Goal: Information Seeking & Learning: Learn about a topic

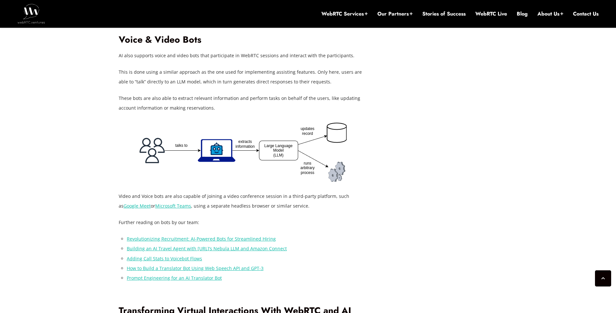
scroll to position [1404, 0]
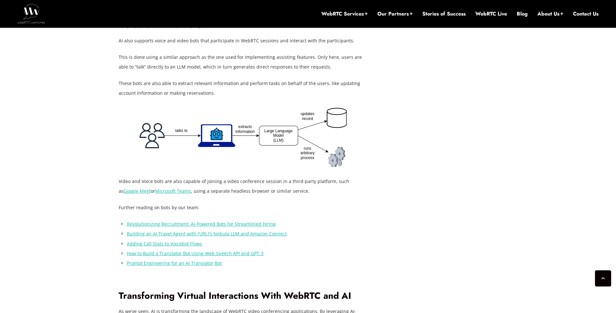
click at [236, 221] on link "Revolutionizing Recruitment: AI-Powered Bots for Streamlined Hiring" at bounding box center [201, 224] width 149 height 6
click at [275, 231] on link "Building an AI Travel Agent with [URL]’s Nebula LLM and Amazon Connect" at bounding box center [207, 234] width 160 height 6
click at [199, 260] on link "Prompt Engineering for an AI Translator Bot" at bounding box center [174, 263] width 95 height 6
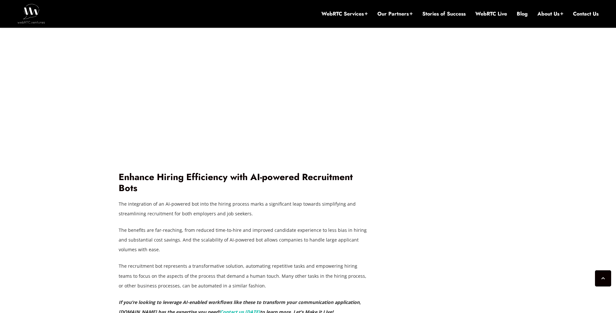
scroll to position [1794, 0]
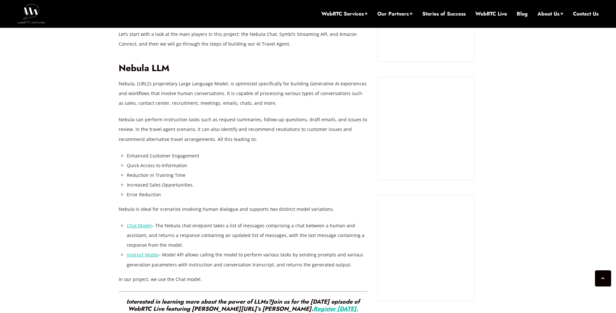
scroll to position [590, 0]
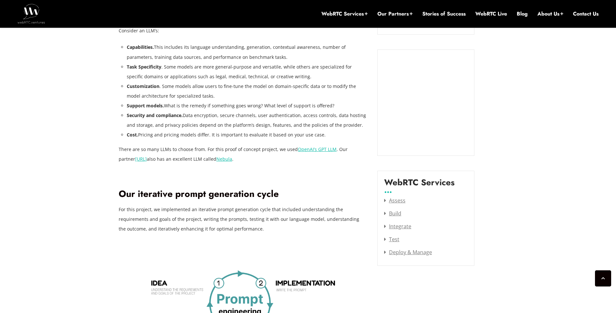
scroll to position [850, 0]
